Goal: Check status: Check status

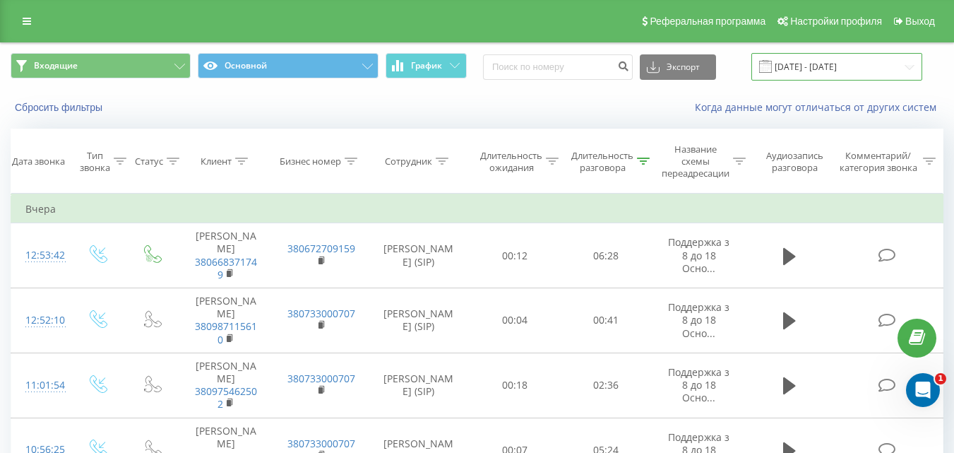
click at [892, 79] on input "[DATE] - [DATE]" at bounding box center [837, 67] width 171 height 28
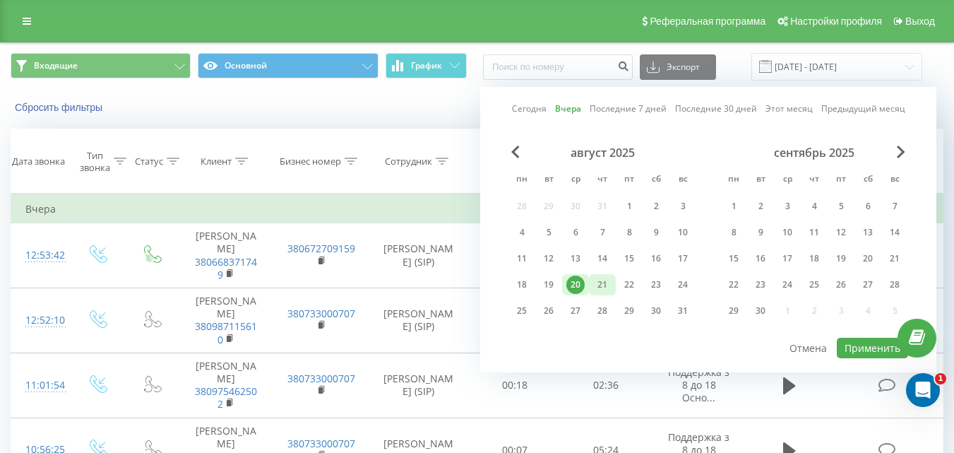
click at [606, 281] on div "21" at bounding box center [602, 285] width 18 height 18
click at [890, 353] on button "Применить" at bounding box center [872, 348] width 71 height 20
type input "[DATE] - [DATE]"
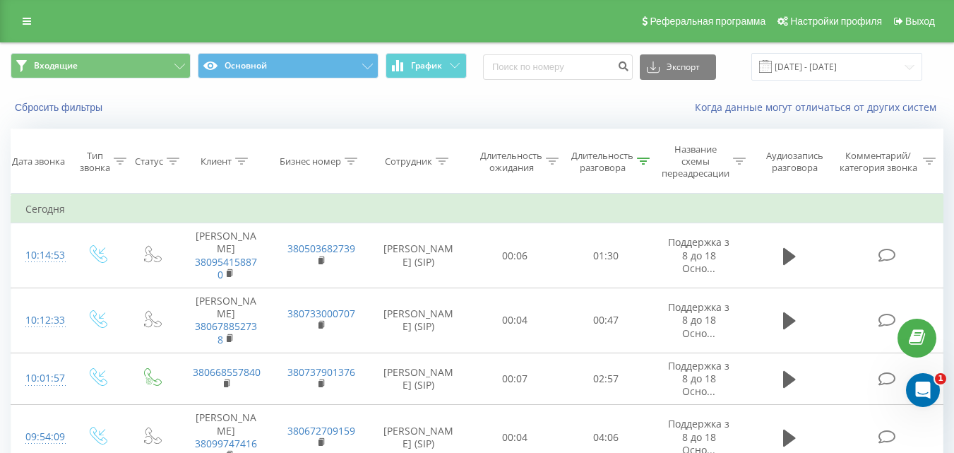
click at [453, 83] on div "Входящие Основной График Экспорт .csv .xls .xlsx [DATE] - [DATE]" at bounding box center [477, 66] width 953 height 47
click at [445, 65] on button "График" at bounding box center [426, 65] width 81 height 25
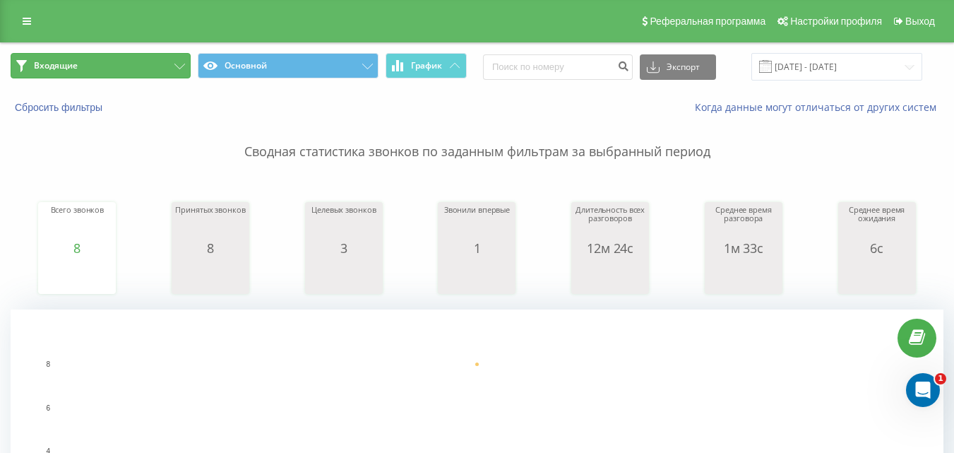
click at [119, 66] on button "Входящие" at bounding box center [101, 65] width 180 height 25
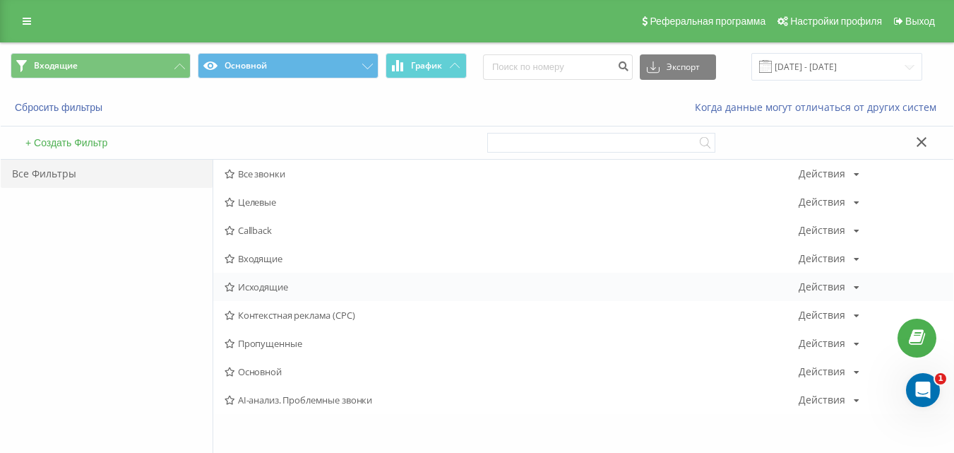
click at [274, 282] on span "Исходящие" at bounding box center [512, 287] width 574 height 10
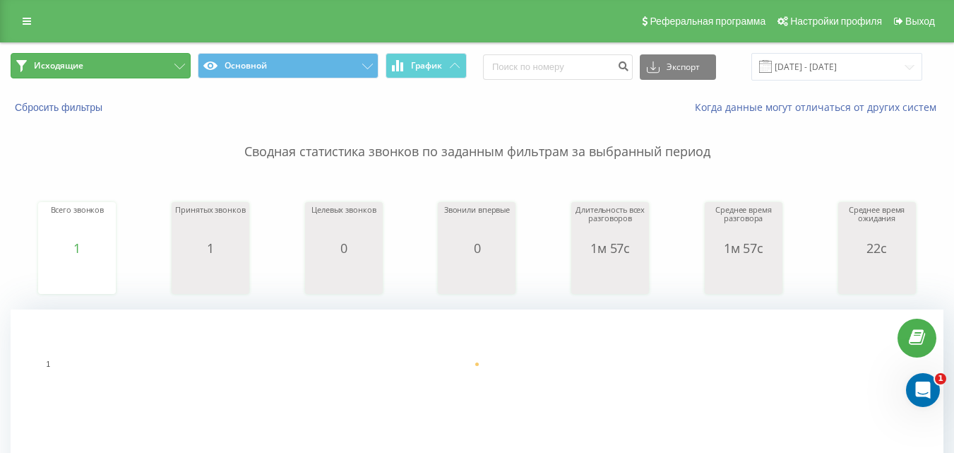
click at [126, 68] on button "Исходящие" at bounding box center [101, 65] width 180 height 25
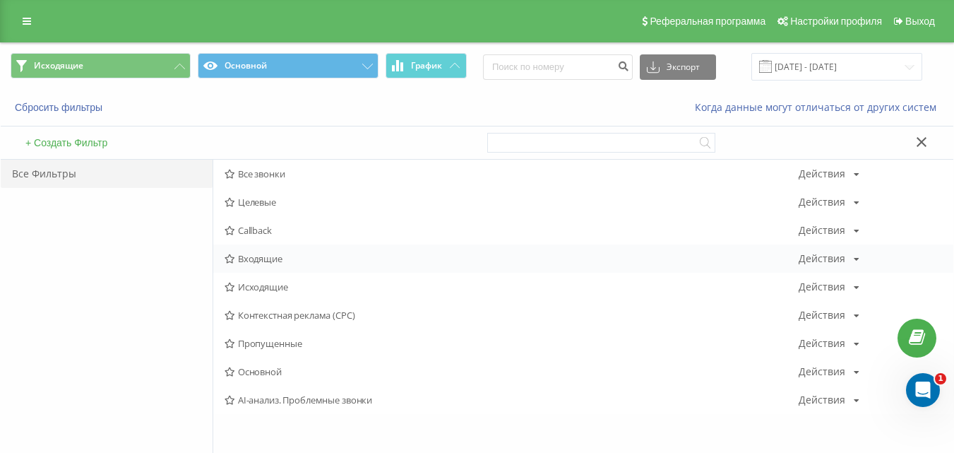
click at [293, 262] on span "Входящие" at bounding box center [512, 259] width 574 height 10
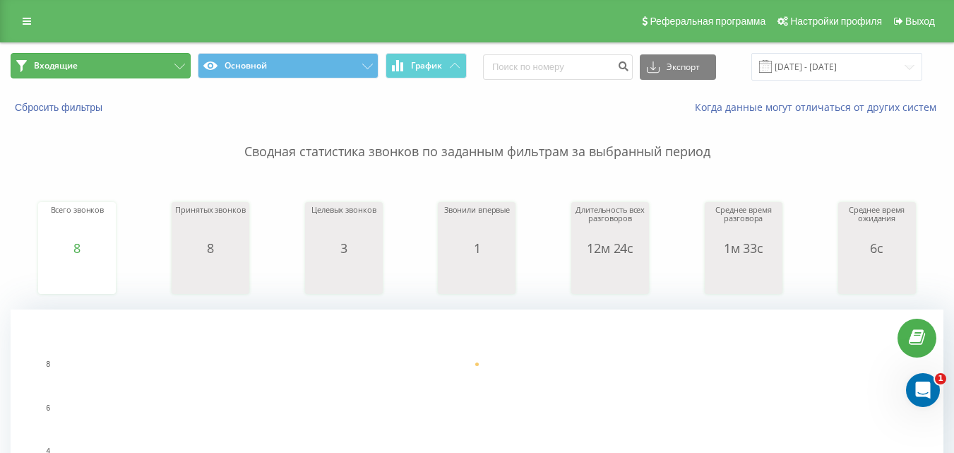
drag, startPoint x: 145, startPoint y: 72, endPoint x: 110, endPoint y: 64, distance: 36.2
click at [110, 64] on button "Входящие" at bounding box center [101, 65] width 180 height 25
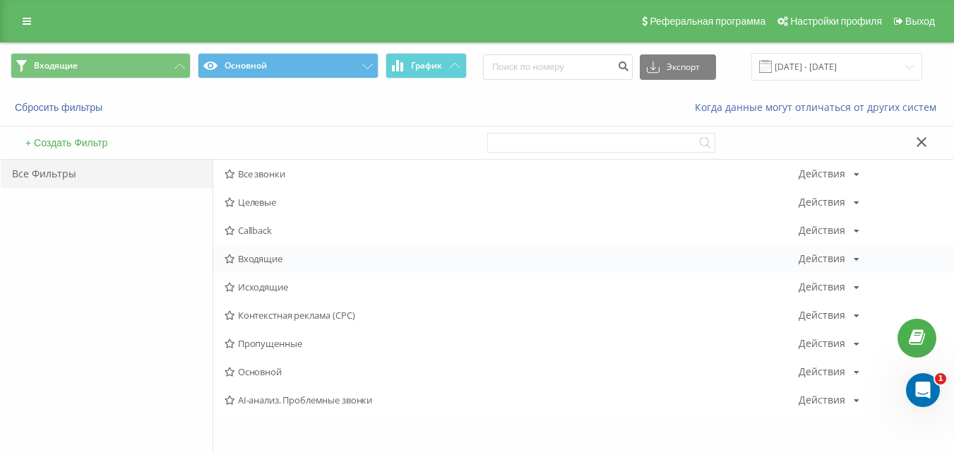
click at [264, 264] on span "Входящие" at bounding box center [512, 259] width 574 height 10
